Goal: Task Accomplishment & Management: Manage account settings

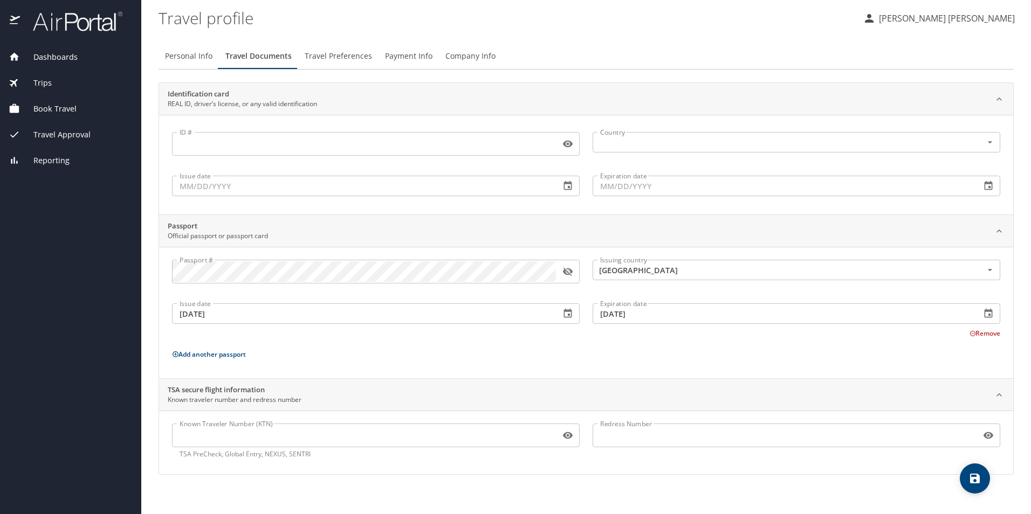
click at [70, 60] on span "Dashboards" at bounding box center [49, 57] width 58 height 12
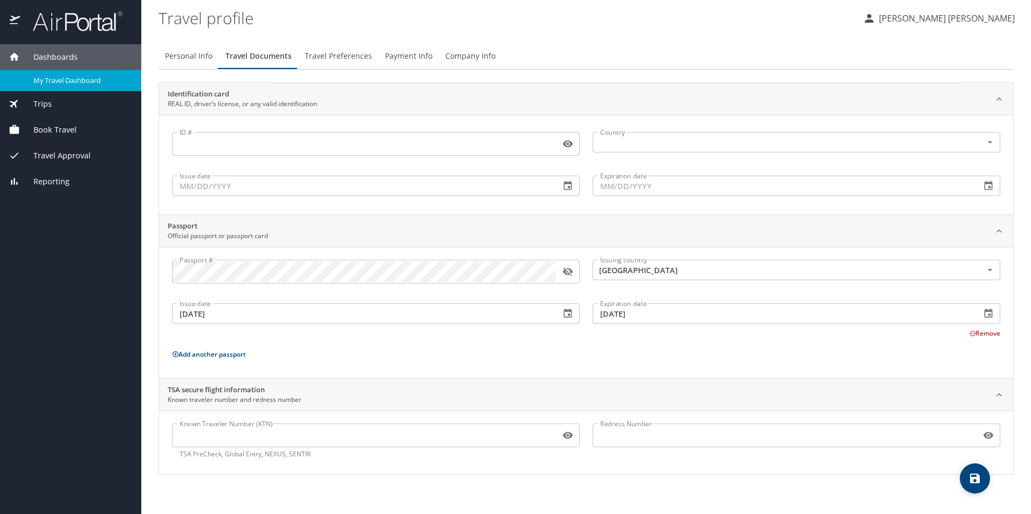
click at [71, 71] on link "My Travel Dashboard" at bounding box center [70, 80] width 141 height 21
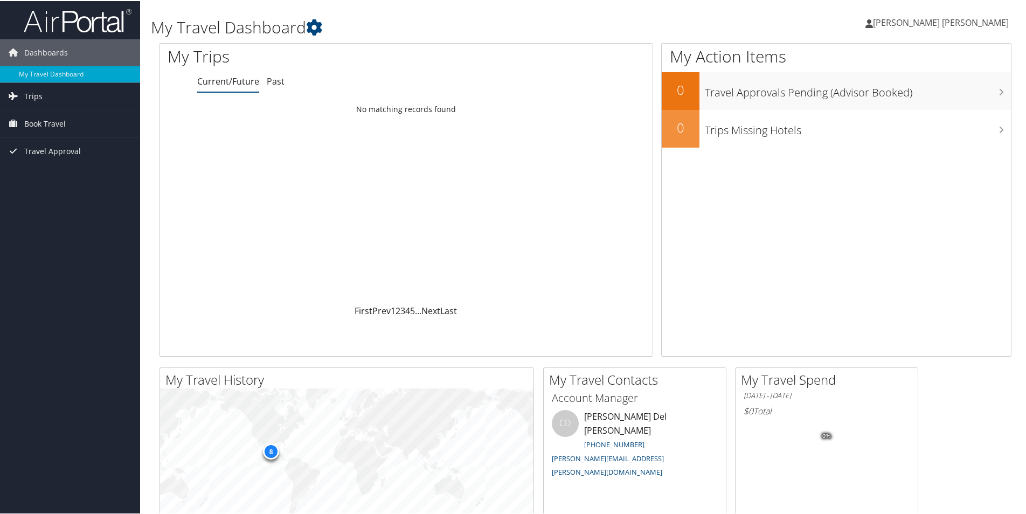
click at [916, 20] on span "[PERSON_NAME] [PERSON_NAME]" at bounding box center [941, 22] width 136 height 12
click at [925, 62] on link "My Settings" at bounding box center [947, 59] width 120 height 18
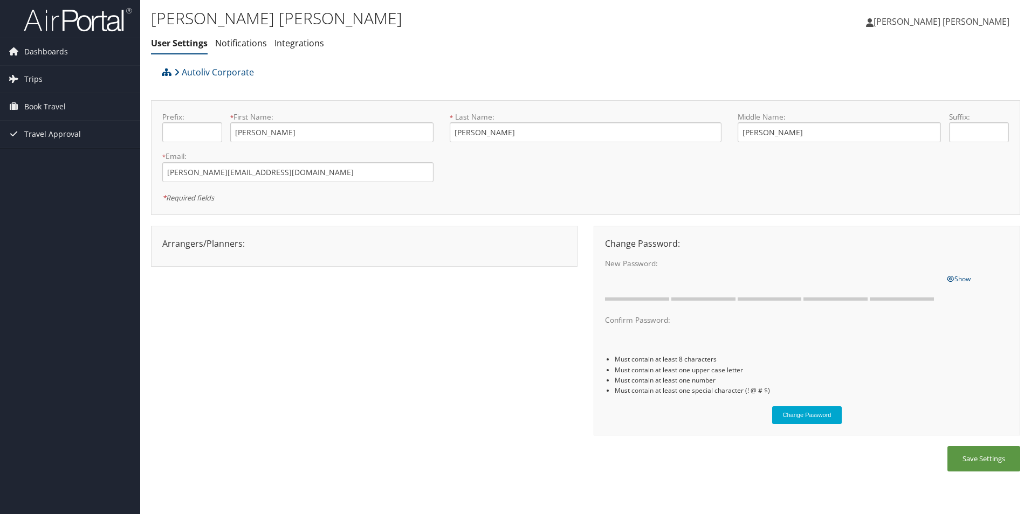
click at [934, 21] on span "[PERSON_NAME] [PERSON_NAME]" at bounding box center [941, 22] width 136 height 12
click at [910, 90] on link "View Travel Profile" at bounding box center [948, 96] width 120 height 18
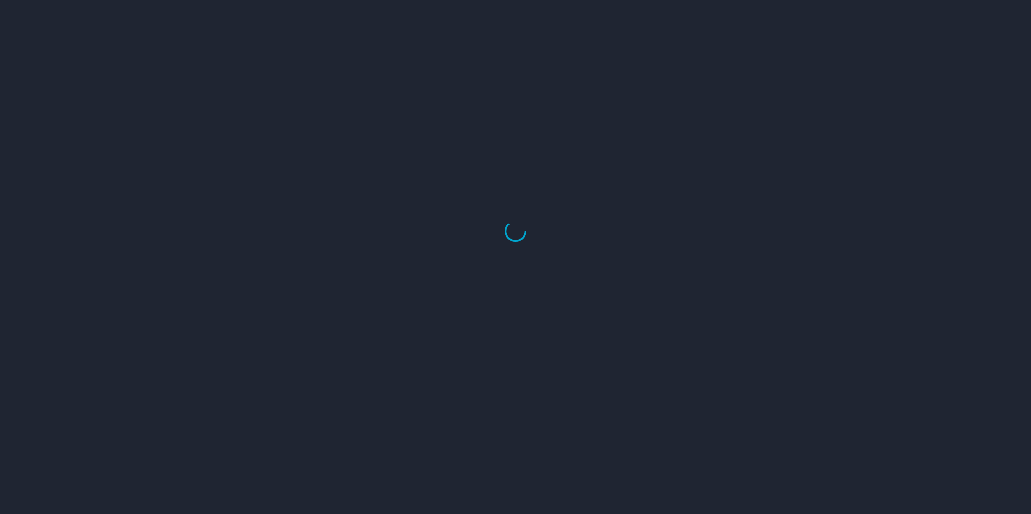
select select "US"
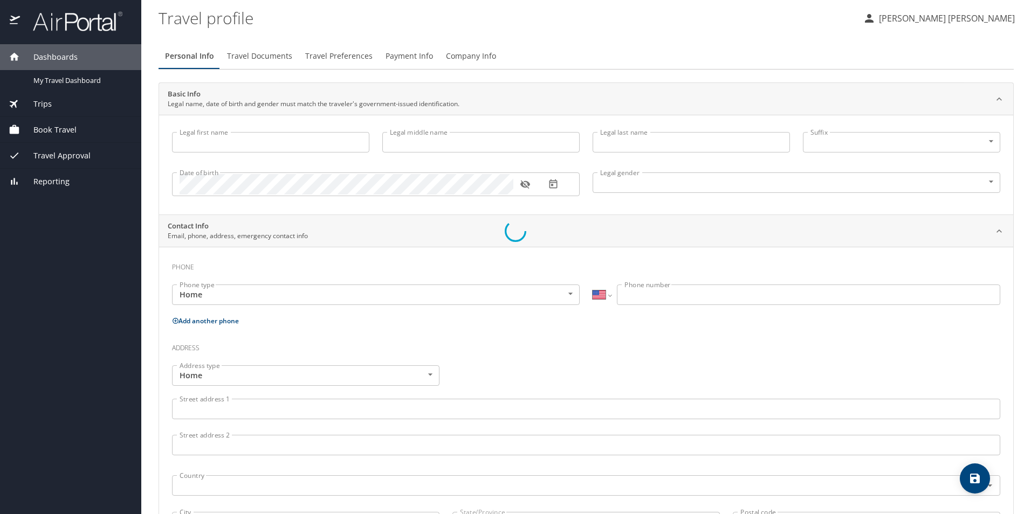
type input "Gloria"
type input "Guadalupe"
type input "Sanchez Pacheco"
type input "Female"
type input "Javier"
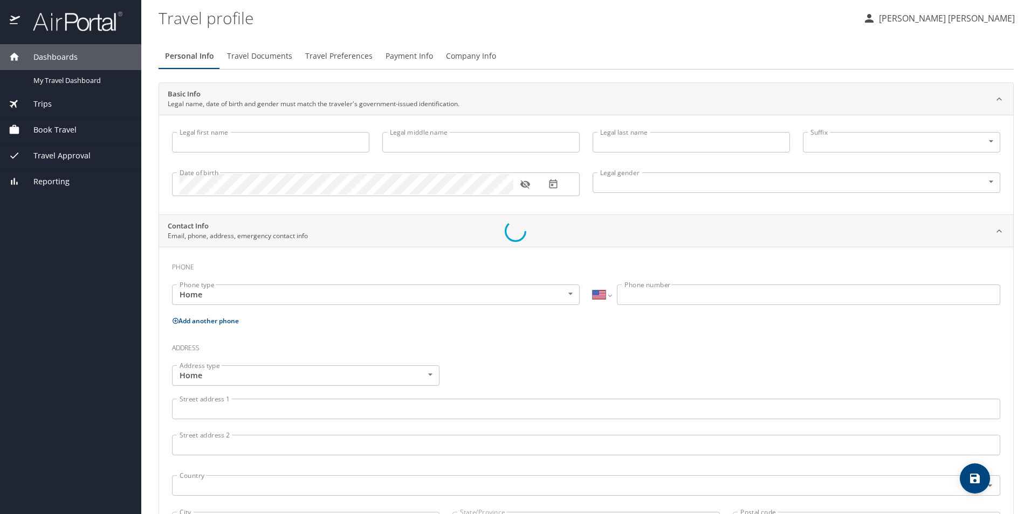
type input "Pe A"
select select "MX"
type input "442 540 0872"
select select "MX"
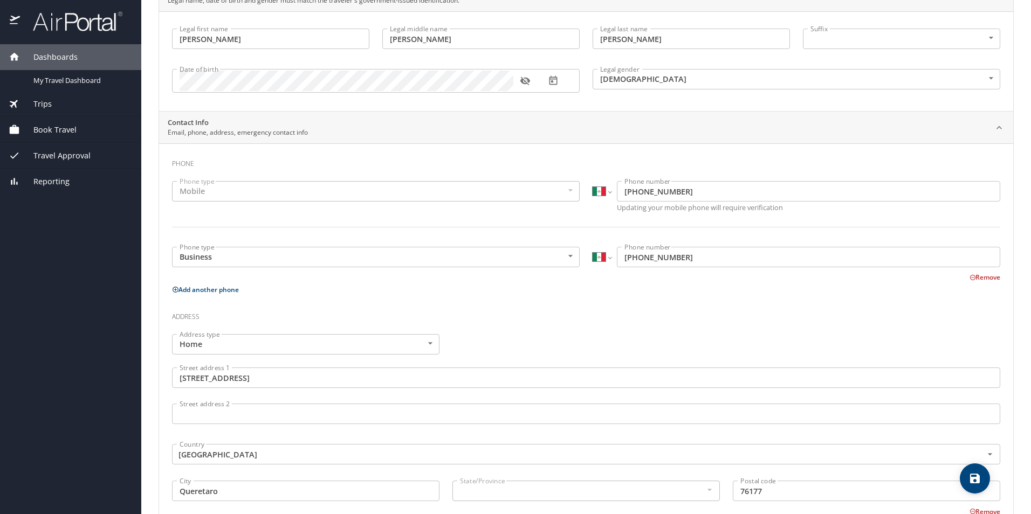
scroll to position [105, 0]
click at [563, 188] on div "Mobile" at bounding box center [375, 190] width 407 height 20
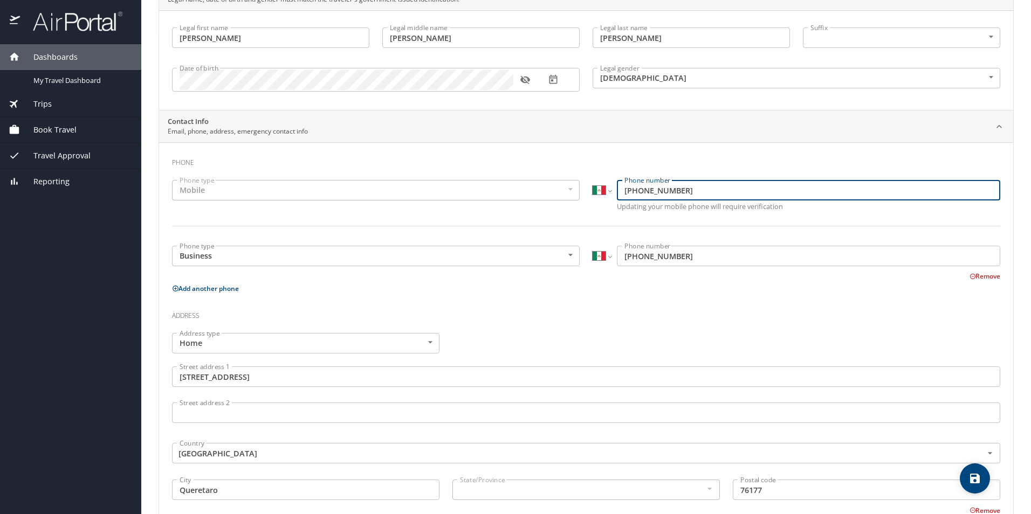
click at [690, 191] on input "442 595 5123" at bounding box center [808, 190] width 383 height 20
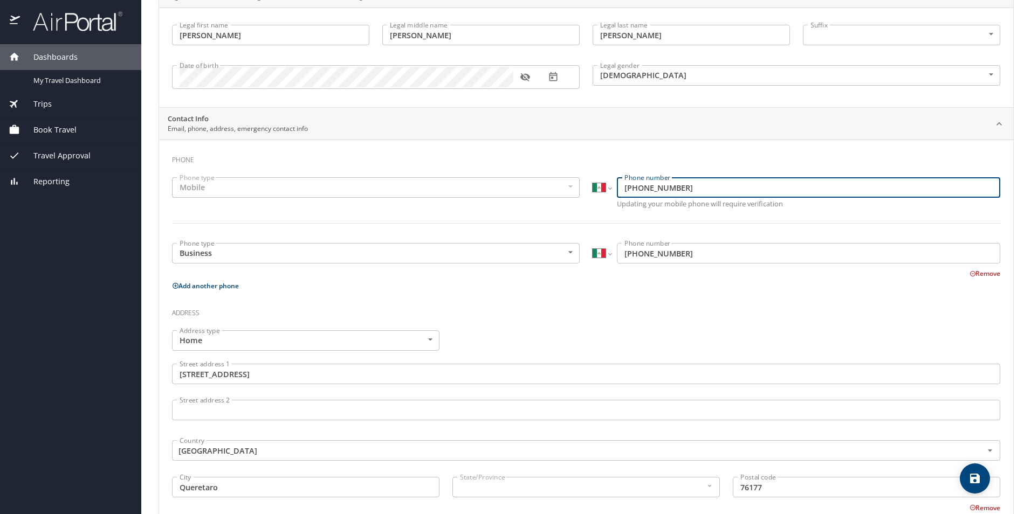
scroll to position [0, 0]
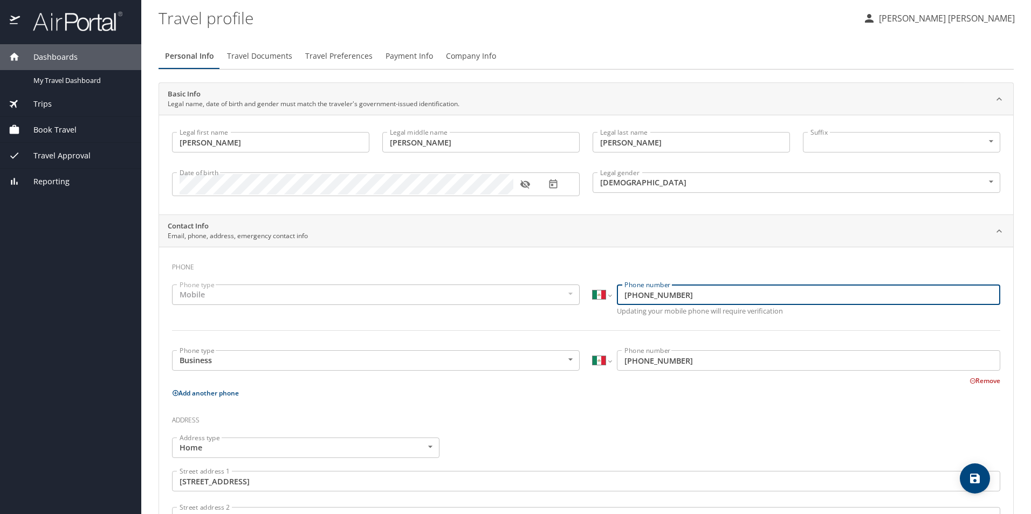
click at [972, 483] on icon "save" at bounding box center [974, 478] width 13 height 13
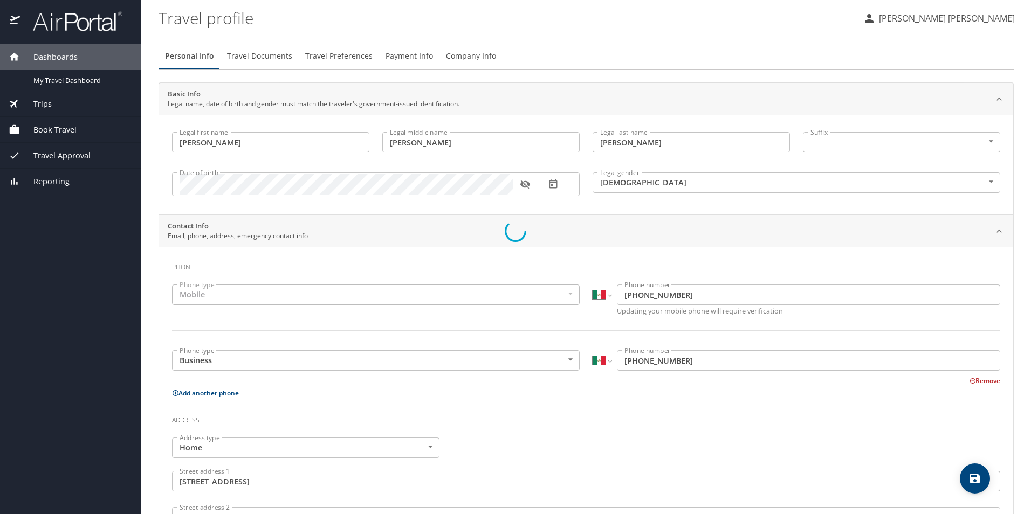
select select "MX"
click at [277, 63] on span "Travel Documents" at bounding box center [259, 56] width 65 height 13
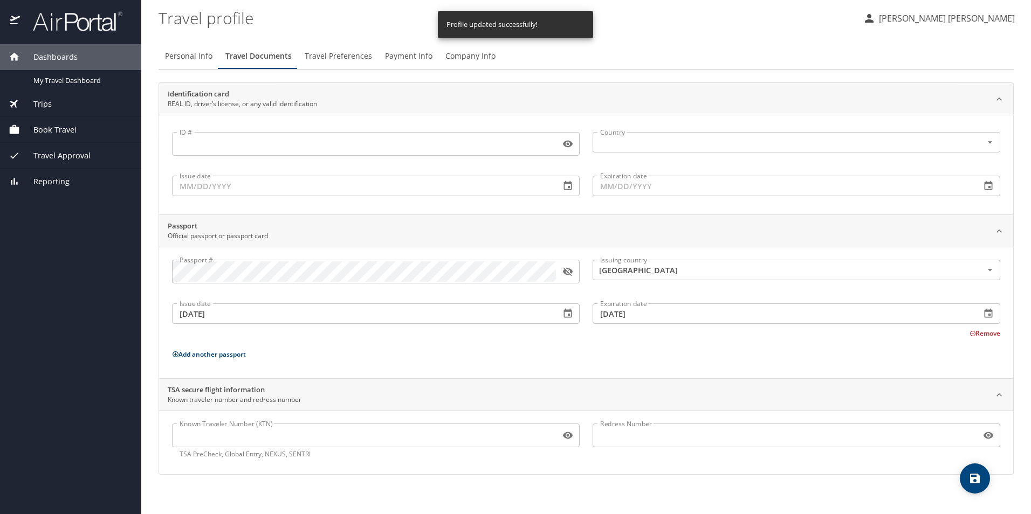
click at [338, 56] on span "Travel Preferences" at bounding box center [338, 56] width 67 height 13
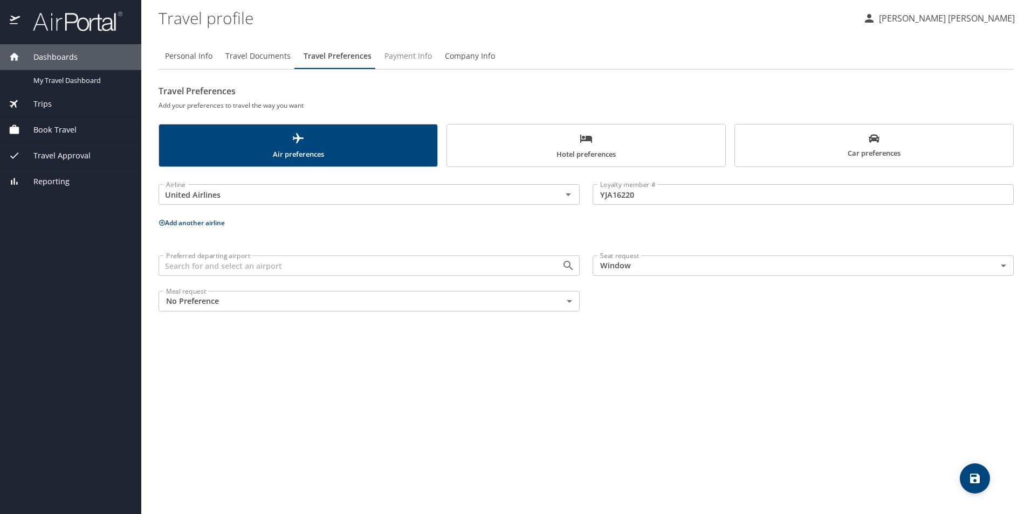
click at [378, 54] on button "Payment Info" at bounding box center [408, 56] width 60 height 26
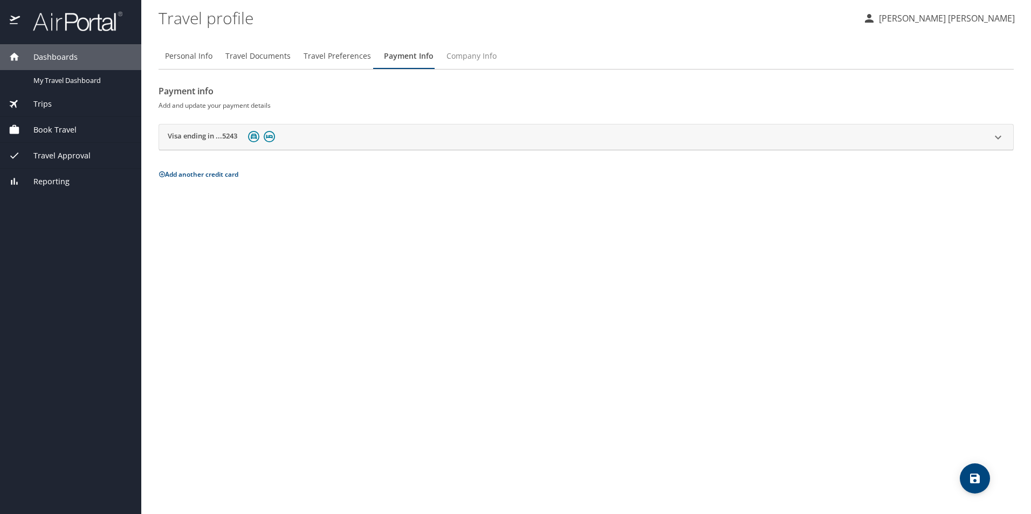
click at [474, 62] on span "Company Info" at bounding box center [471, 56] width 50 height 13
